Goal: Contribute content: Contribute content

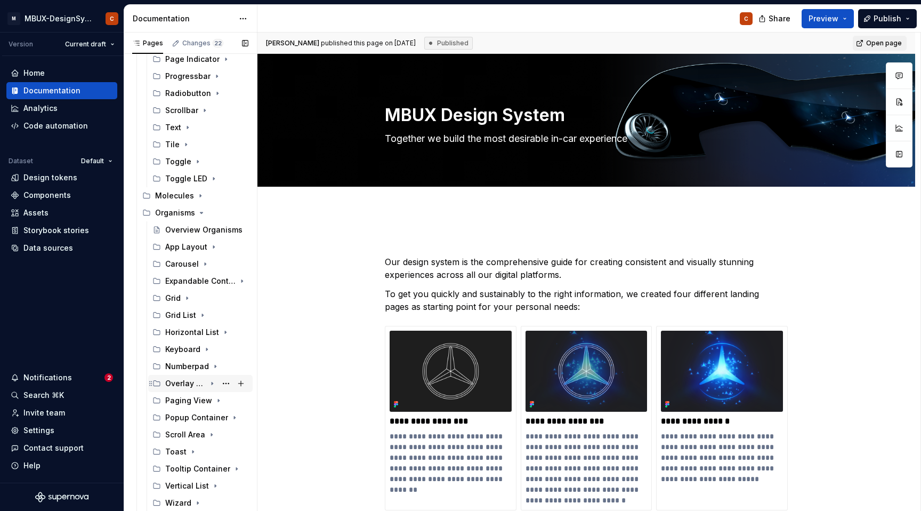
scroll to position [777, 0]
click at [199, 198] on icon "Page tree" at bounding box center [200, 196] width 9 height 9
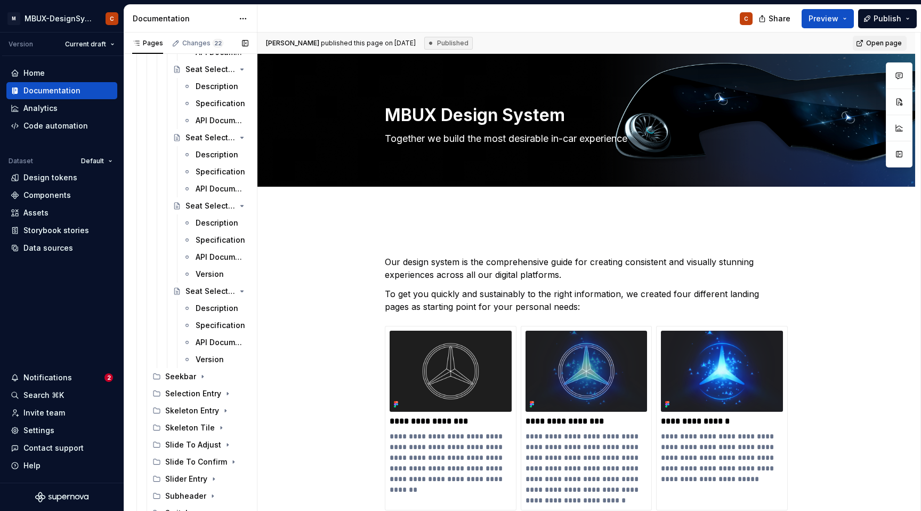
scroll to position [1502, 0]
click at [189, 491] on div "Subheader" at bounding box center [185, 495] width 41 height 11
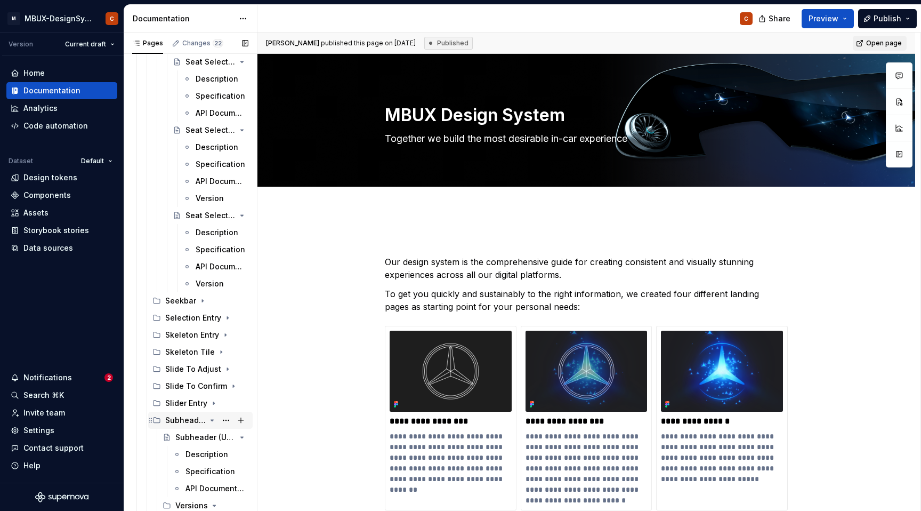
scroll to position [1648, 0]
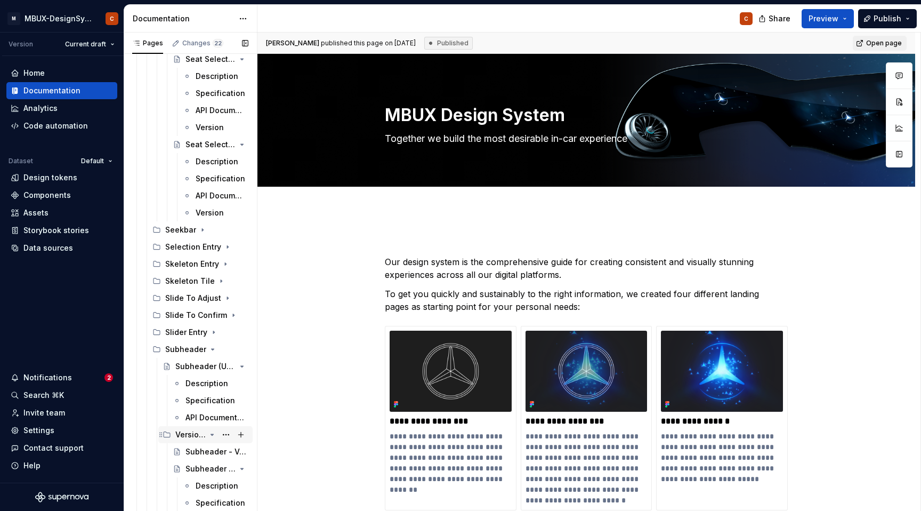
click at [194, 434] on div "Versions" at bounding box center [190, 434] width 30 height 11
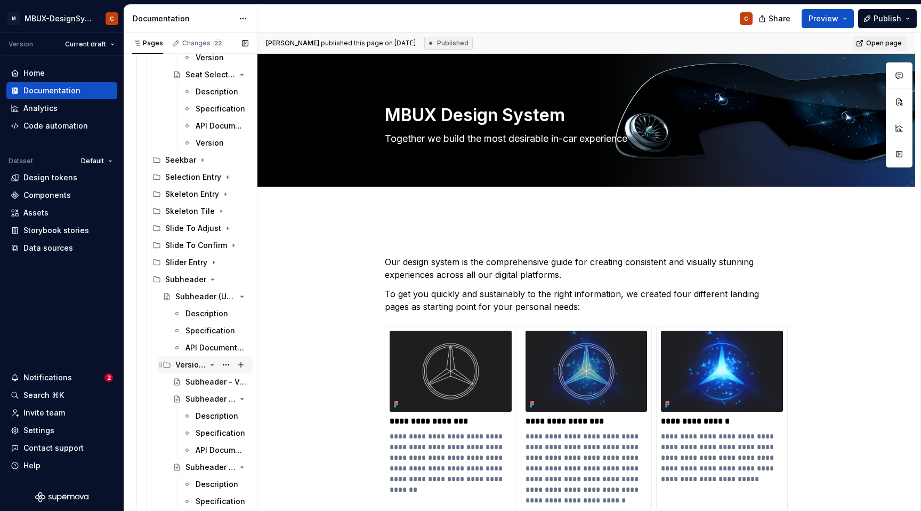
scroll to position [1750, 0]
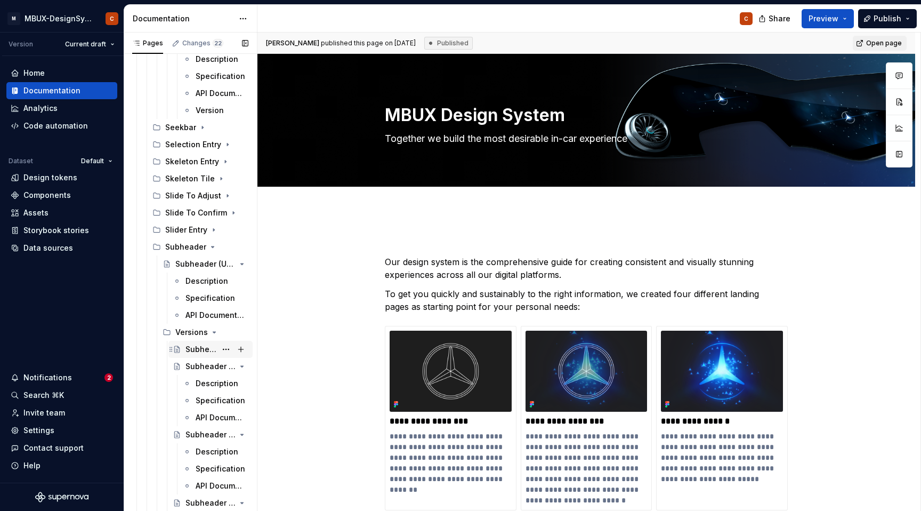
click at [186, 357] on div "Subheader - Versions" at bounding box center [211, 349] width 84 height 17
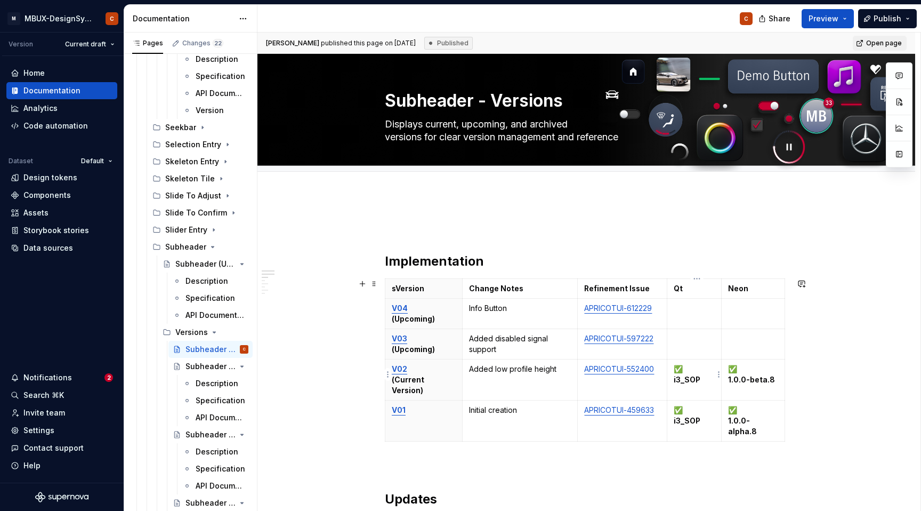
type textarea "*"
drag, startPoint x: 703, startPoint y: 382, endPoint x: 679, endPoint y: 366, distance: 29.3
click at [679, 366] on p "✅ i3_SOP" at bounding box center [694, 374] width 41 height 21
copy p "✅ i3_SOP"
click at [685, 316] on td at bounding box center [695, 314] width 54 height 30
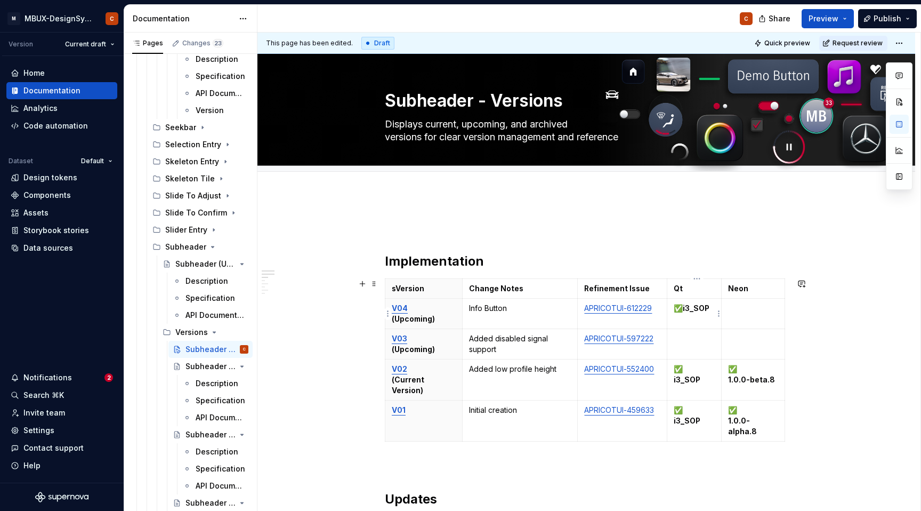
click at [686, 310] on strong "✅i3_SOP" at bounding box center [692, 307] width 36 height 9
click at [707, 316] on p "✅ i3_SOP" at bounding box center [694, 313] width 41 height 21
click at [788, 223] on p at bounding box center [586, 227] width 403 height 13
click at [909, 46] on html "M MBUX-DesignSystem C Version Current draft Home Documentation Analytics Code a…" at bounding box center [460, 255] width 921 height 511
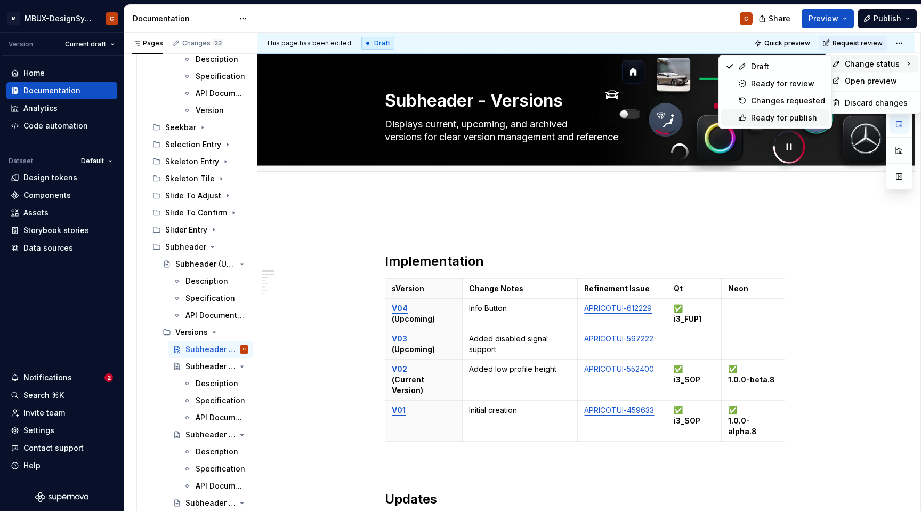
click at [786, 115] on div "Ready for publish" at bounding box center [788, 118] width 74 height 11
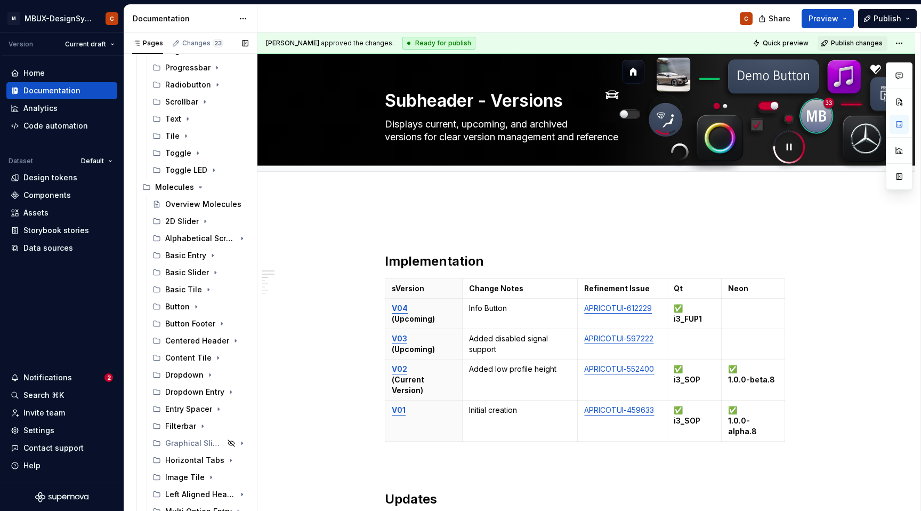
scroll to position [775, 0]
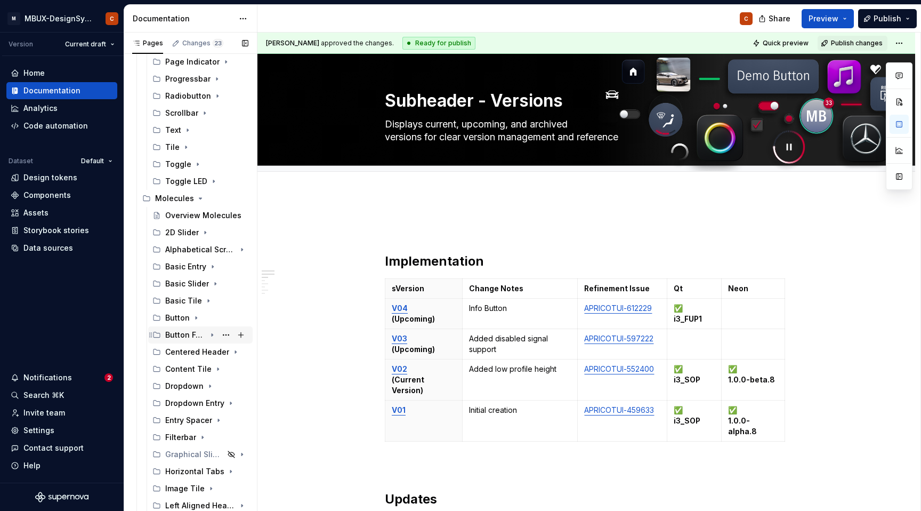
click at [213, 334] on icon "Page tree" at bounding box center [212, 335] width 9 height 9
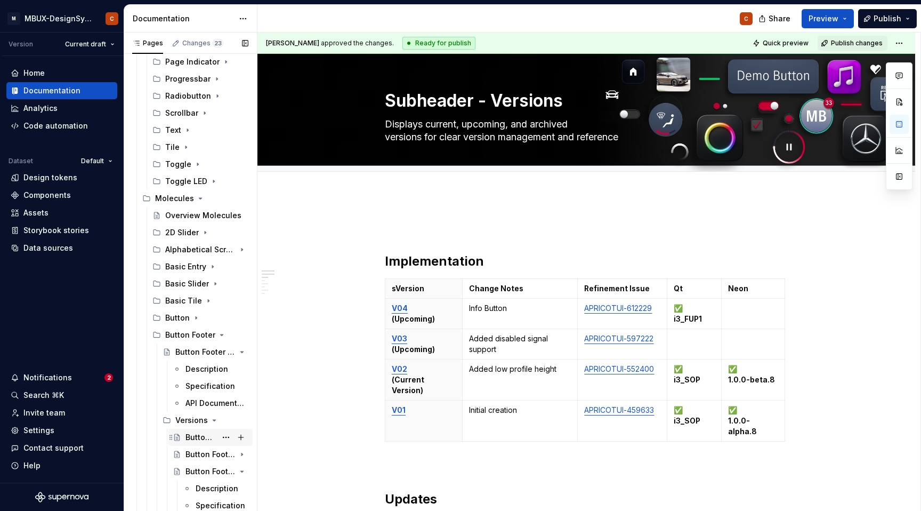
click at [192, 439] on div "Button Footer - Versions" at bounding box center [201, 437] width 31 height 11
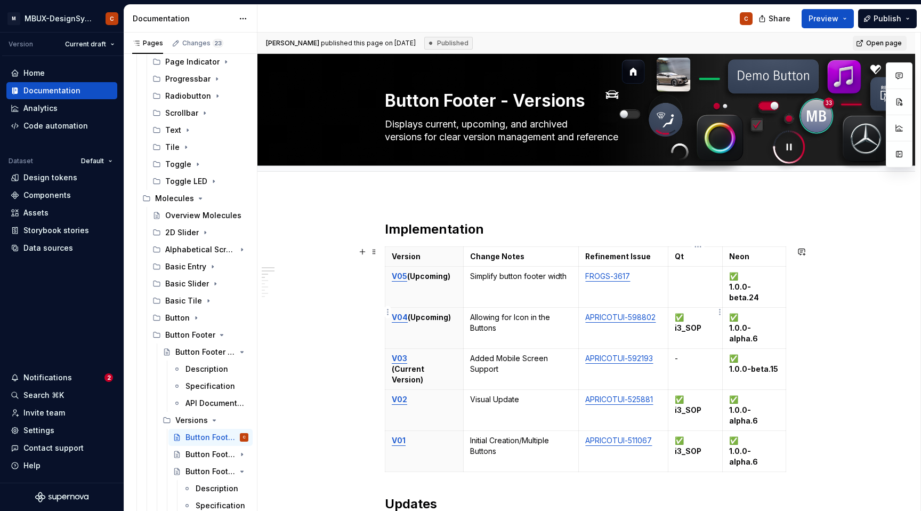
type textarea "*"
drag, startPoint x: 705, startPoint y: 313, endPoint x: 680, endPoint y: 307, distance: 25.9
click at [680, 312] on p "✅ i3_SOP" at bounding box center [695, 322] width 41 height 21
copy p "✅ i3_SOP"
click at [685, 277] on p at bounding box center [695, 276] width 41 height 11
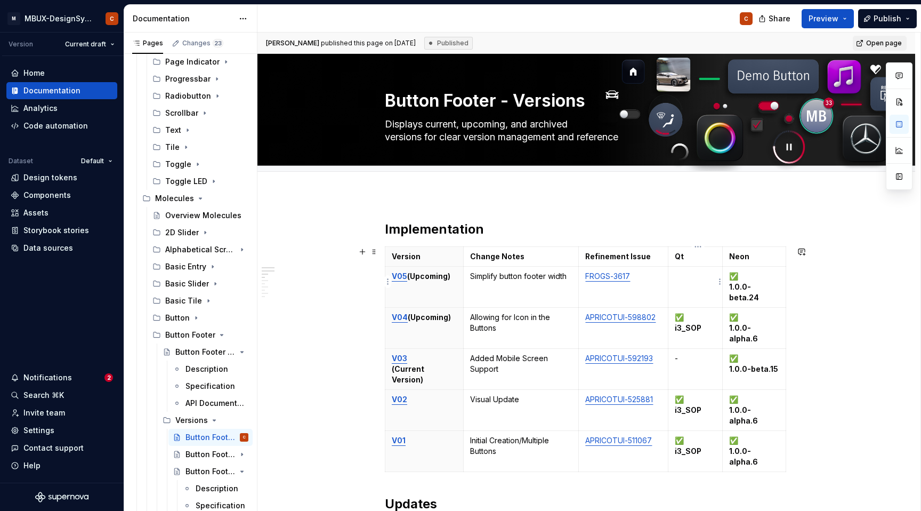
paste div
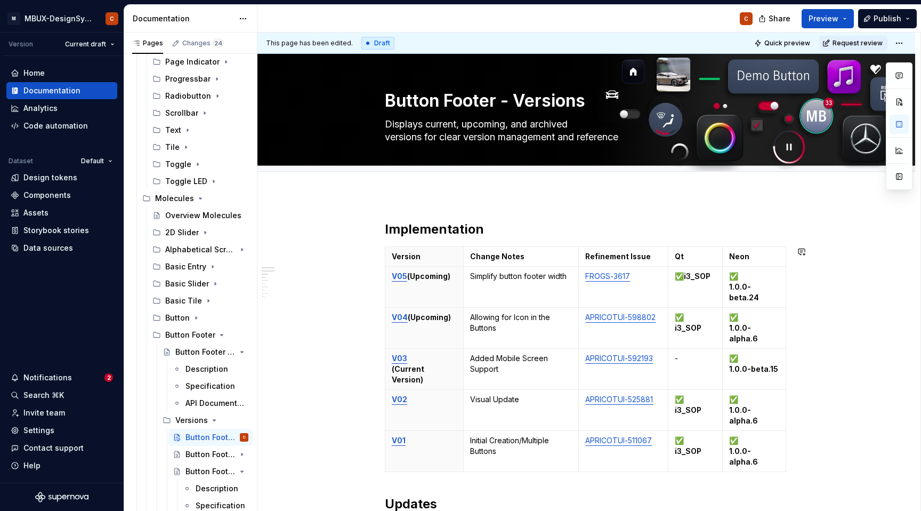
click at [686, 277] on strong "i3_SOP" at bounding box center [697, 275] width 27 height 9
click at [704, 292] on p "✅ i3_SOP" at bounding box center [695, 281] width 41 height 21
click at [901, 49] on html "M MBUX-DesignSystem C Version Current draft Home Documentation Analytics Code a…" at bounding box center [460, 255] width 921 height 511
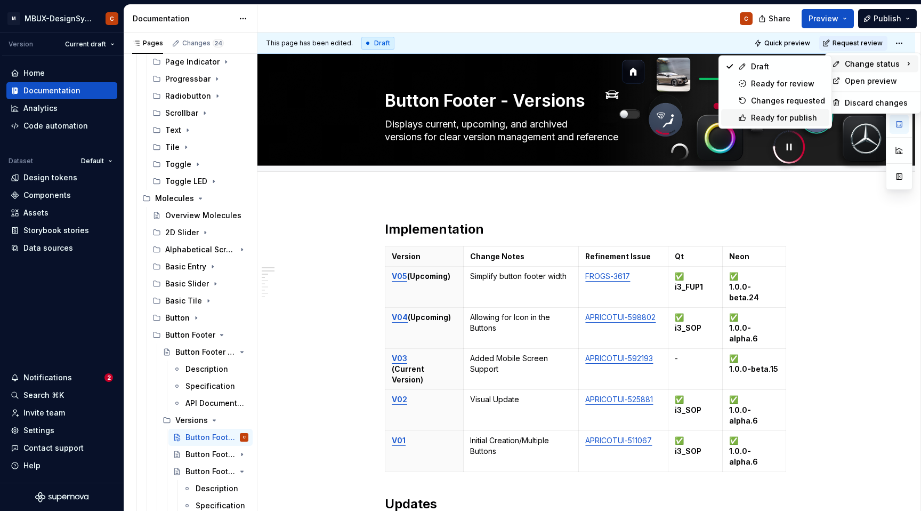
click at [764, 117] on div "Ready for publish" at bounding box center [788, 118] width 74 height 11
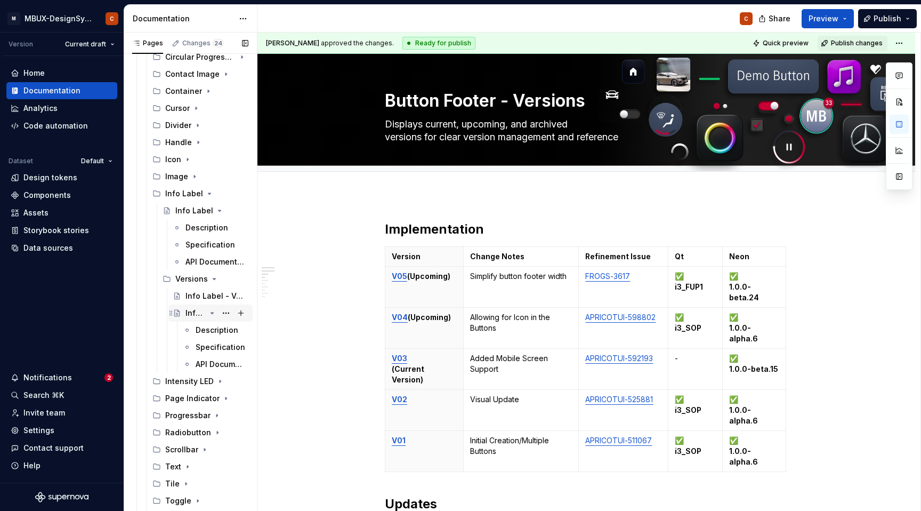
scroll to position [485, 0]
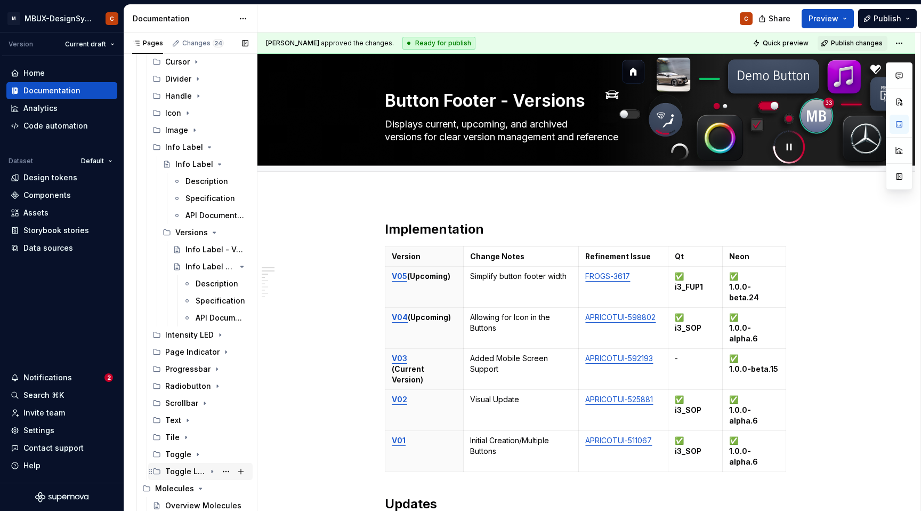
click at [212, 468] on icon "Page tree" at bounding box center [212, 471] width 9 height 9
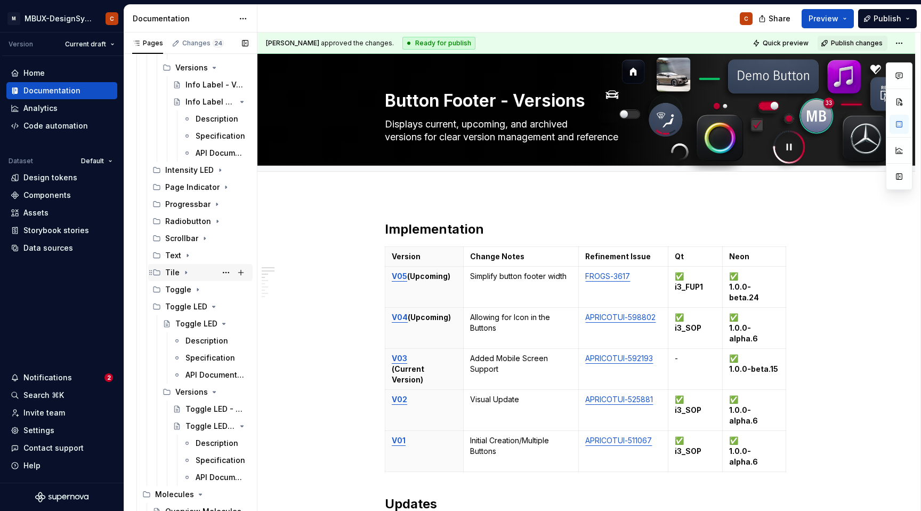
scroll to position [659, 0]
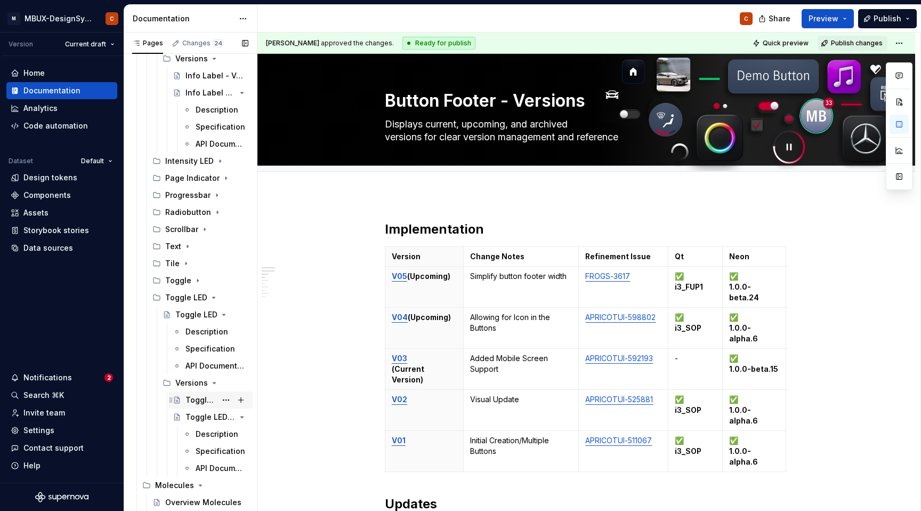
click at [200, 403] on div "Toggle LED - Versions" at bounding box center [201, 400] width 31 height 11
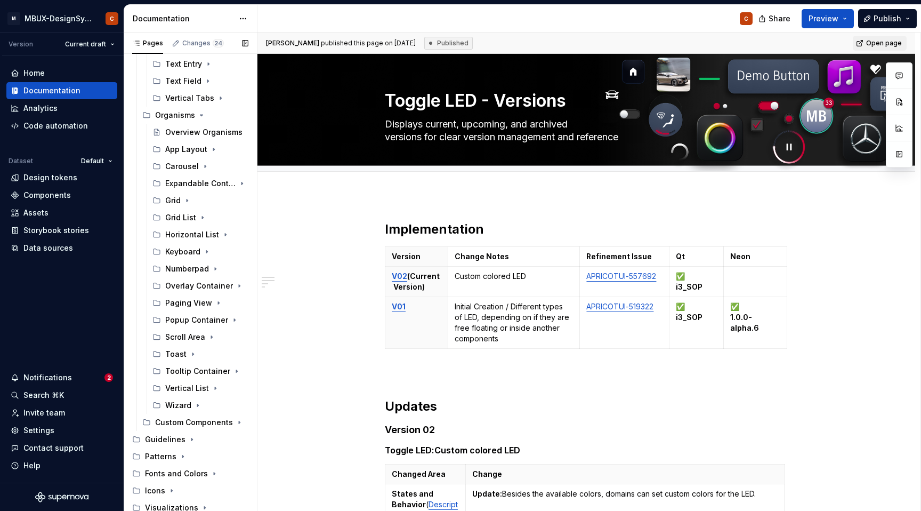
scroll to position [2874, 0]
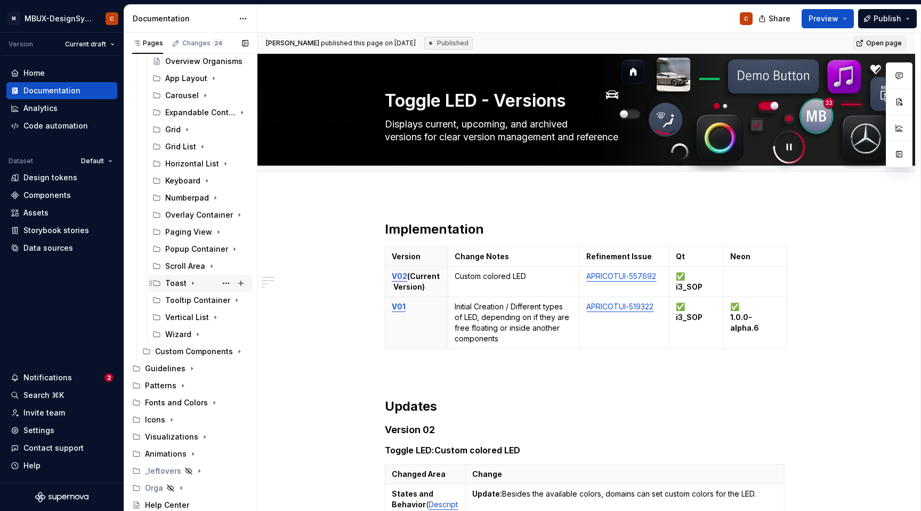
click at [188, 276] on div "Toast" at bounding box center [206, 283] width 83 height 15
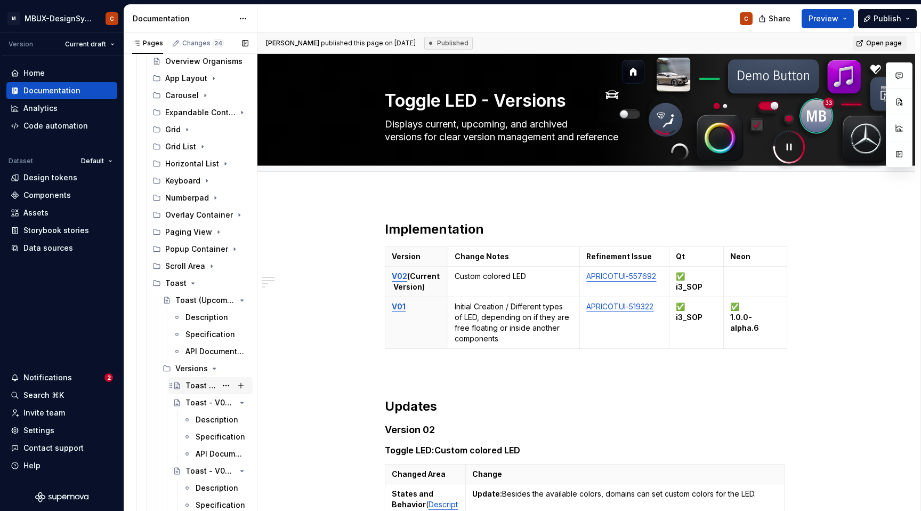
click at [193, 382] on div "Toast - Versions" at bounding box center [201, 385] width 31 height 11
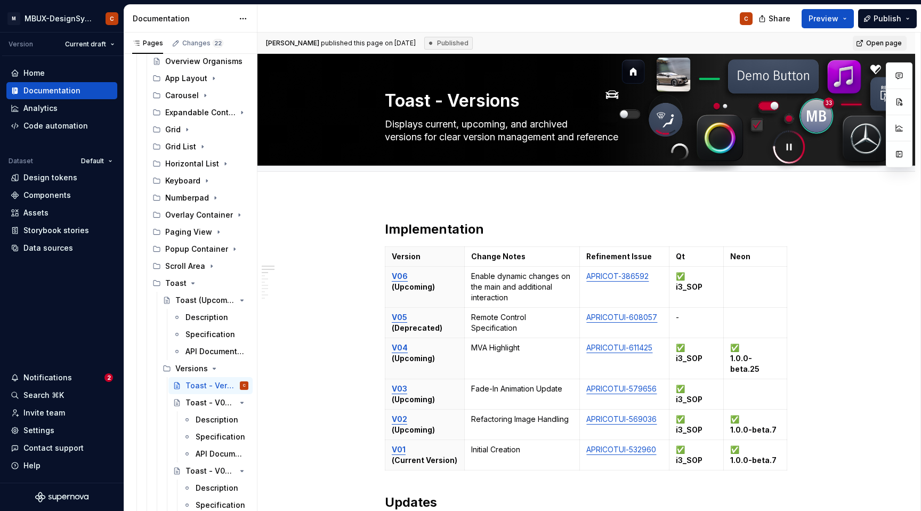
type textarea "*"
